Goal: Task Accomplishment & Management: Complete application form

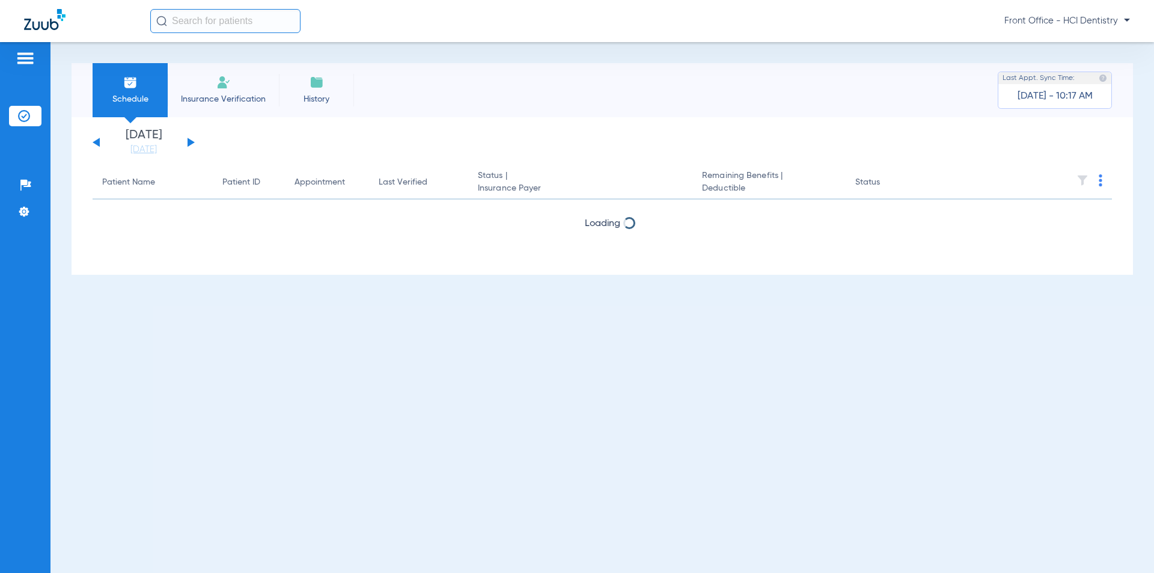
click at [233, 91] on li "Insurance Verification" at bounding box center [223, 90] width 111 height 54
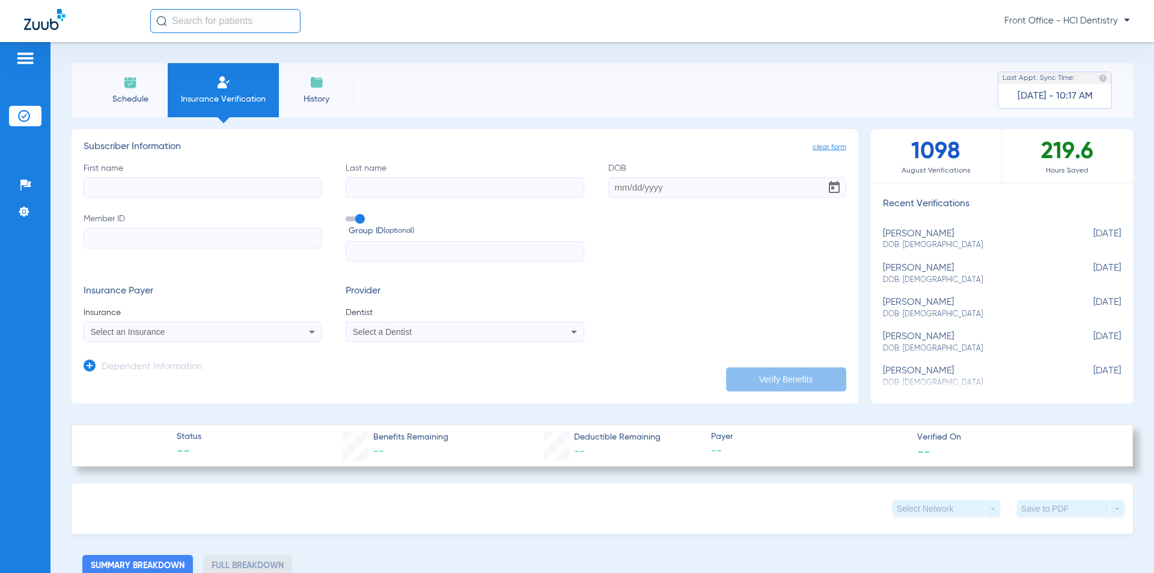
click at [132, 178] on input "First name" at bounding box center [203, 187] width 238 height 20
type input "[PERSON_NAME] [PERSON_NAME]"
type input "[PERSON_NAME]"
click at [103, 238] on input "Member ID" at bounding box center [203, 238] width 238 height 20
click at [637, 195] on input "DOB" at bounding box center [727, 187] width 238 height 20
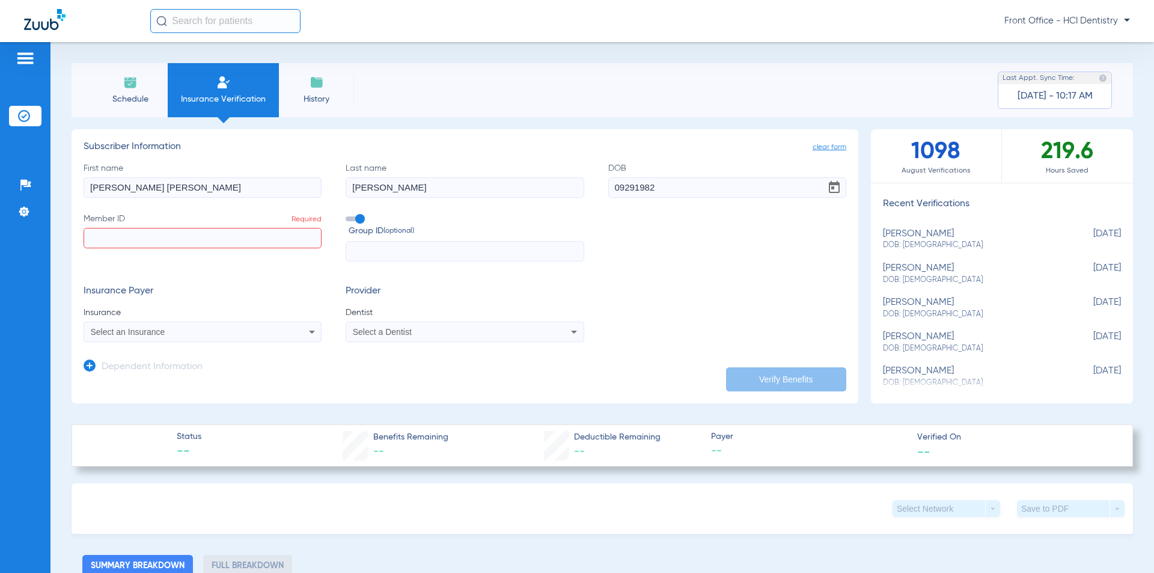
type input "[DATE]"
click at [166, 242] on input "Member ID Required" at bounding box center [203, 238] width 238 height 20
type input "908658525"
click at [305, 333] on icon at bounding box center [312, 331] width 14 height 14
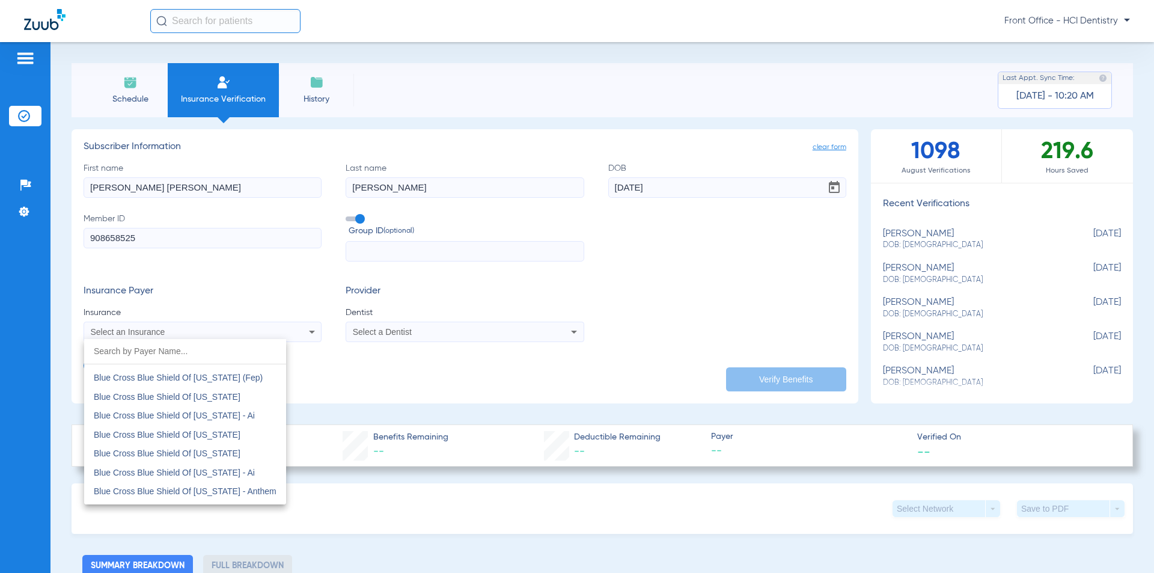
scroll to position [1442, 0]
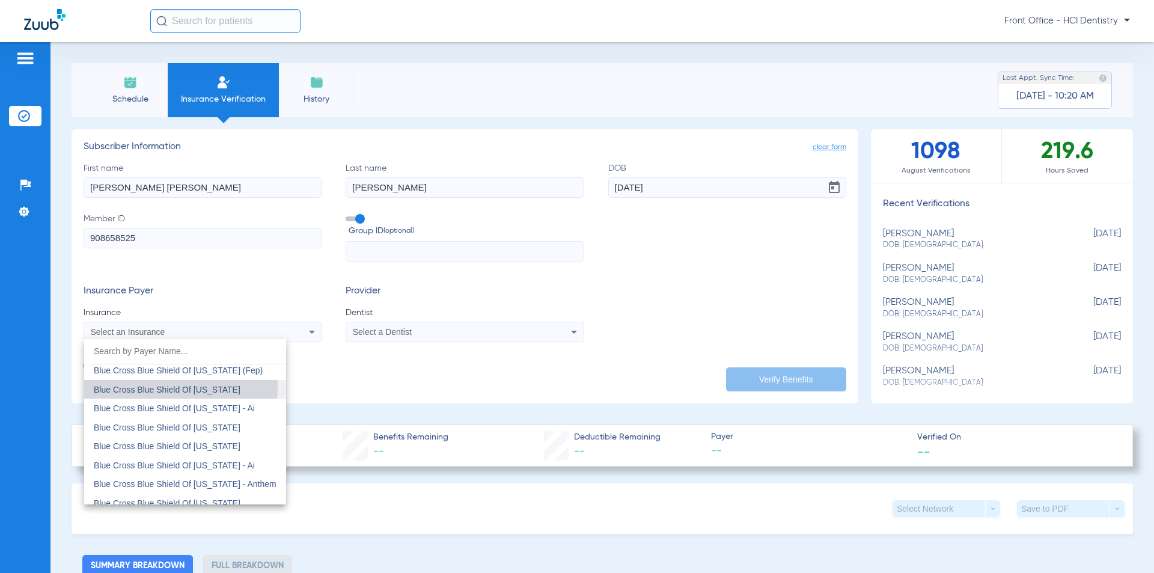
click at [155, 388] on span "Blue Cross Blue Shield Of [US_STATE]" at bounding box center [167, 390] width 147 height 10
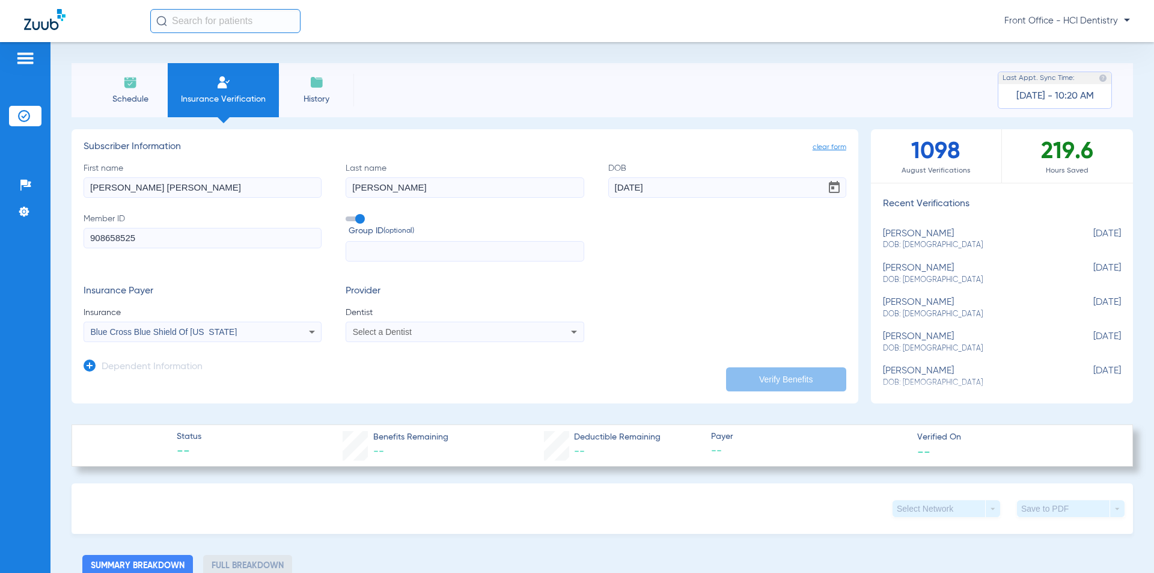
click at [494, 339] on div "Select a Dentist" at bounding box center [464, 331] width 237 height 14
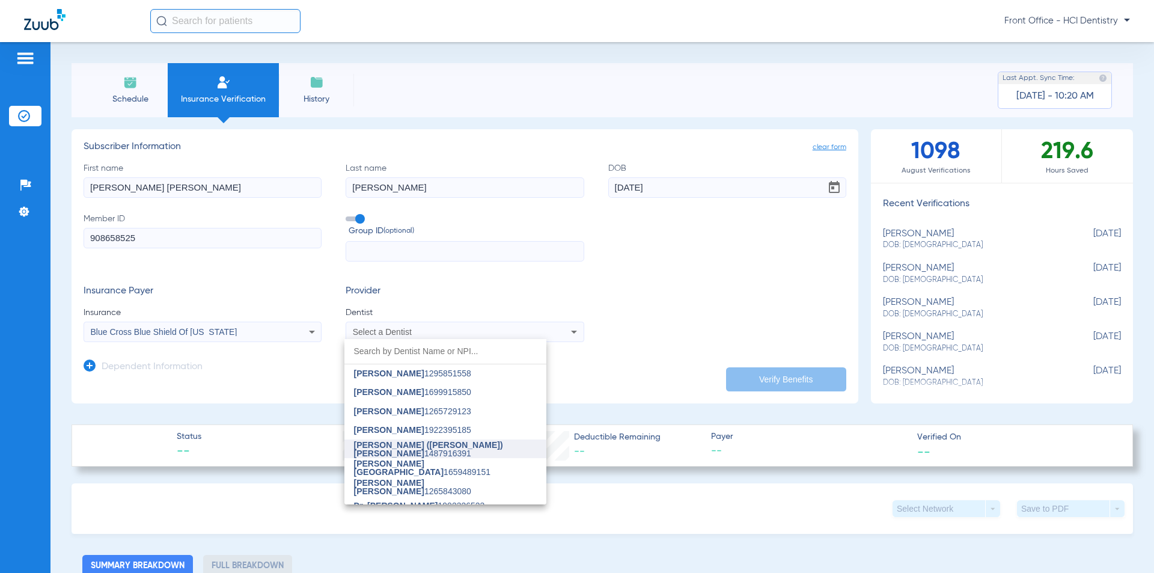
scroll to position [31, 0]
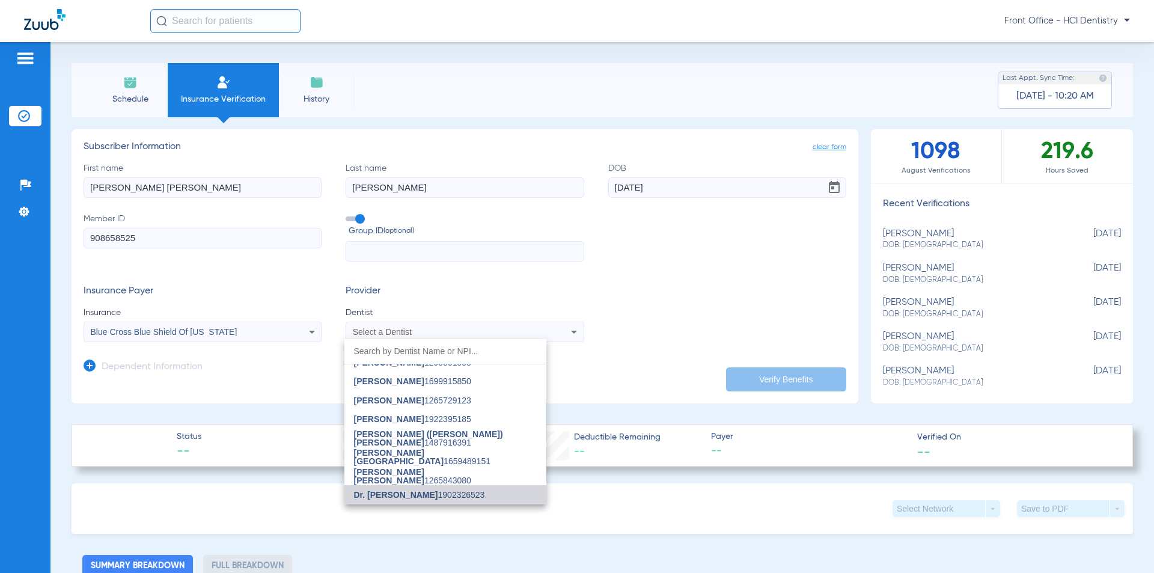
click at [471, 496] on span "Dr. [PERSON_NAME] 1902326523" at bounding box center [419, 494] width 131 height 8
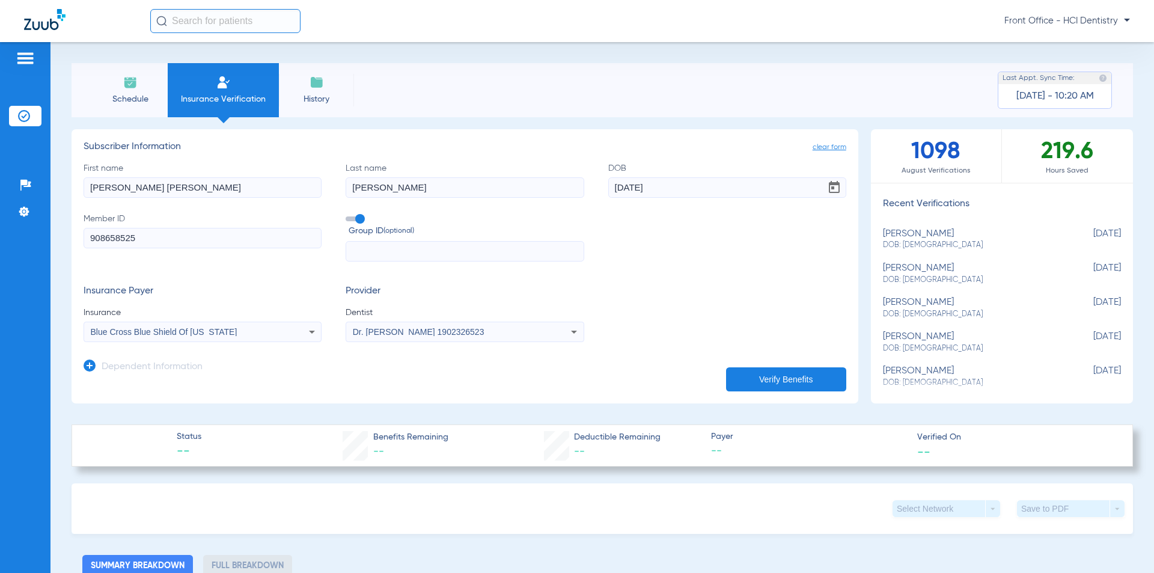
click at [789, 381] on button "Verify Benefits" at bounding box center [786, 379] width 120 height 24
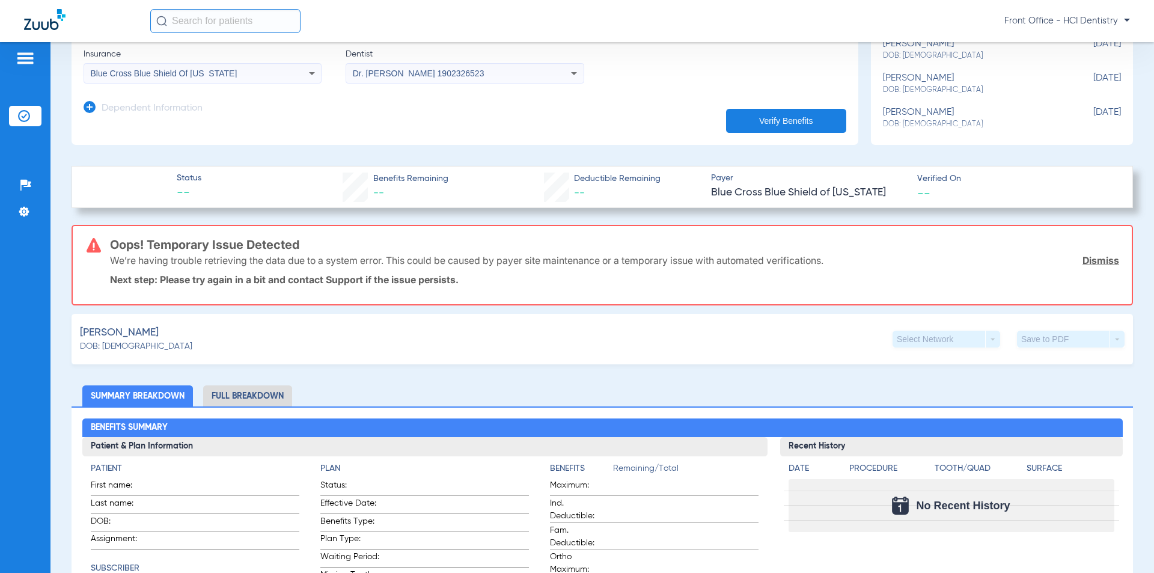
scroll to position [0, 0]
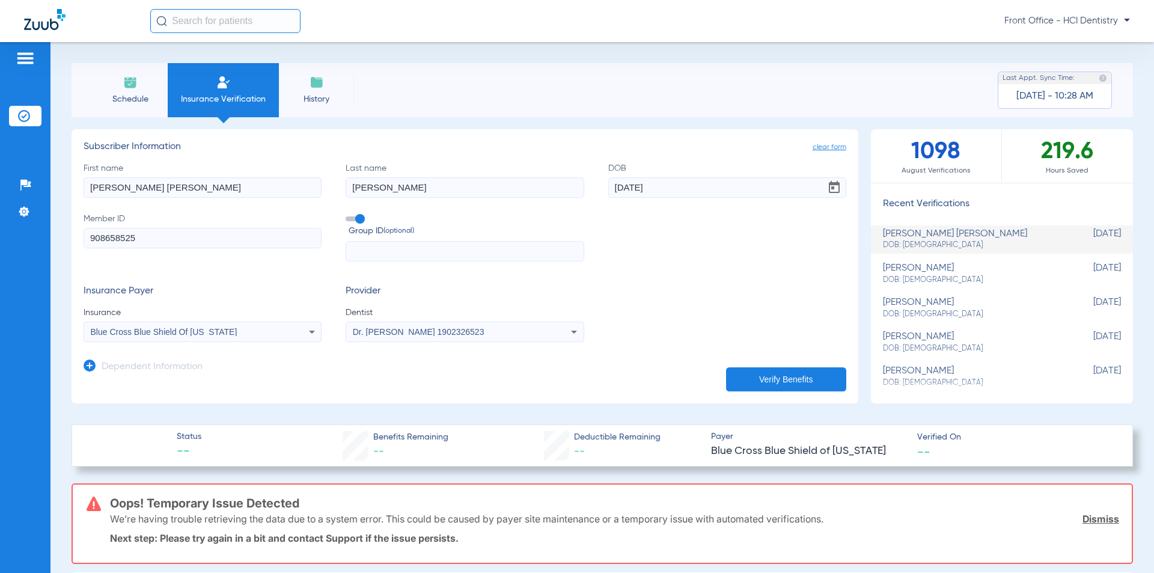
click at [144, 187] on input "[PERSON_NAME] [PERSON_NAME]" at bounding box center [203, 187] width 238 height 20
type input "[PERSON_NAME]"
click at [752, 371] on button "Verify Benefits" at bounding box center [786, 379] width 120 height 24
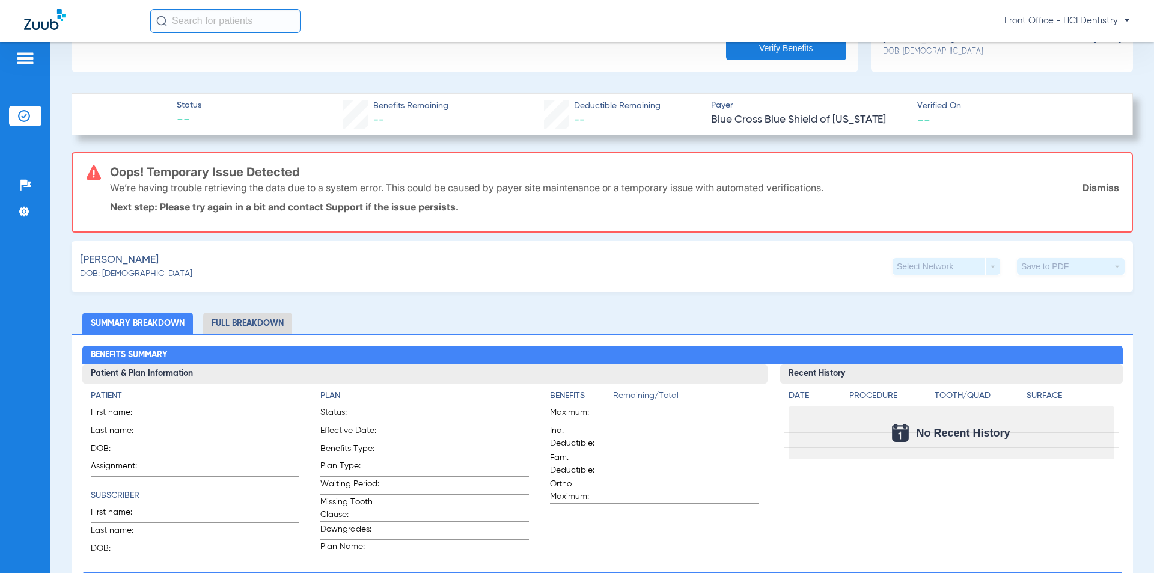
scroll to position [361, 0]
